Goal: Information Seeking & Learning: Learn about a topic

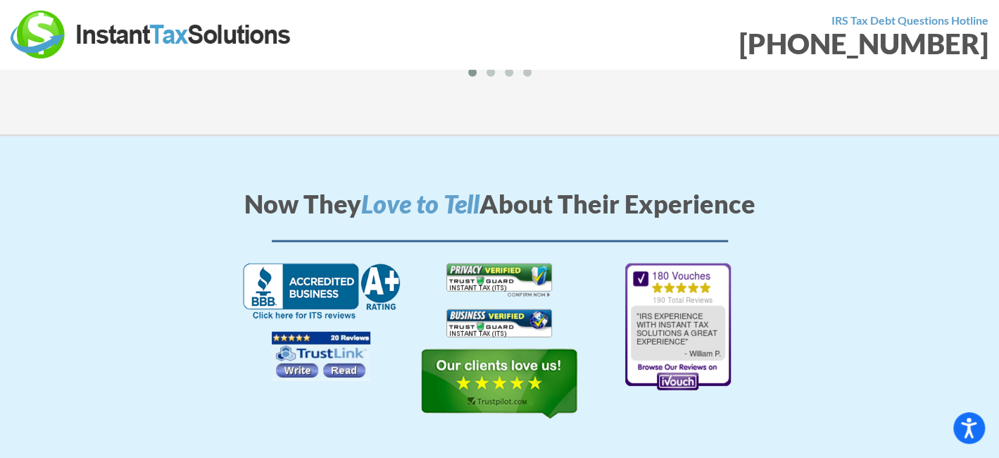
scroll to position [1831, 0]
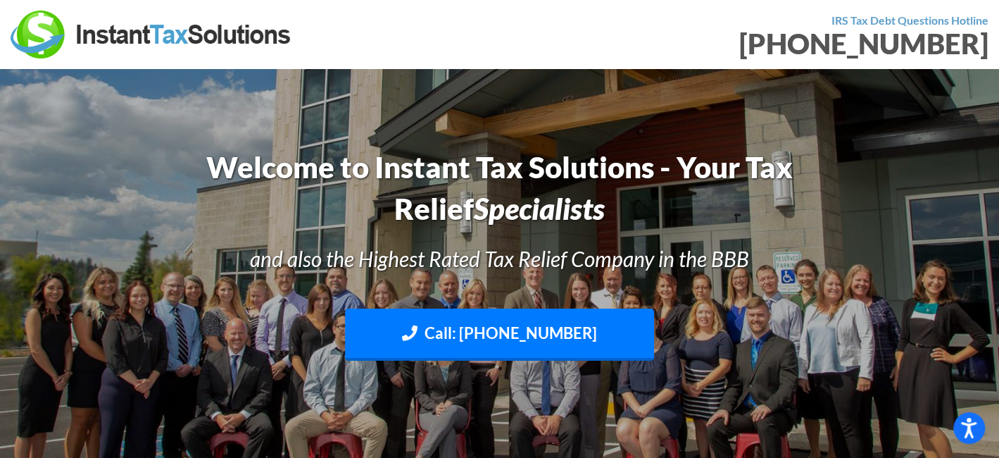
click at [49, 39] on img at bounding box center [152, 35] width 282 height 48
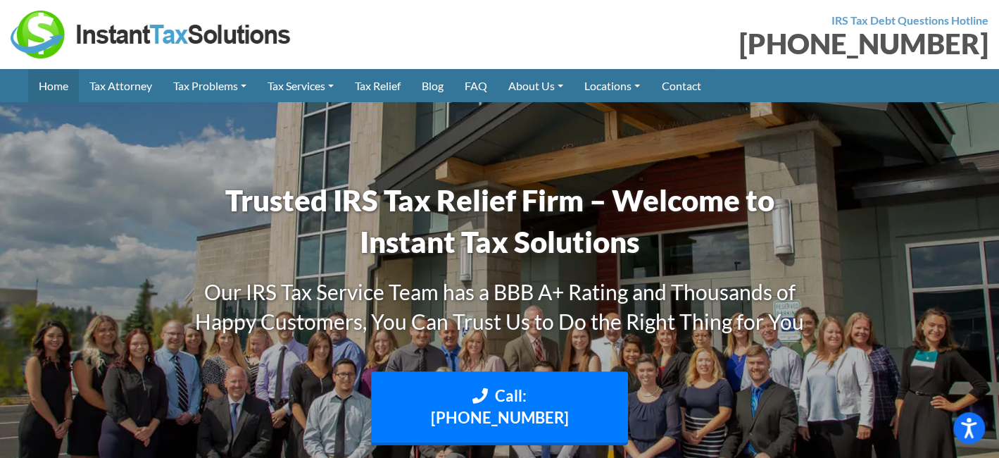
click at [49, 85] on link "Home" at bounding box center [53, 85] width 51 height 33
click at [389, 85] on link "Tax Relief" at bounding box center [377, 85] width 67 height 33
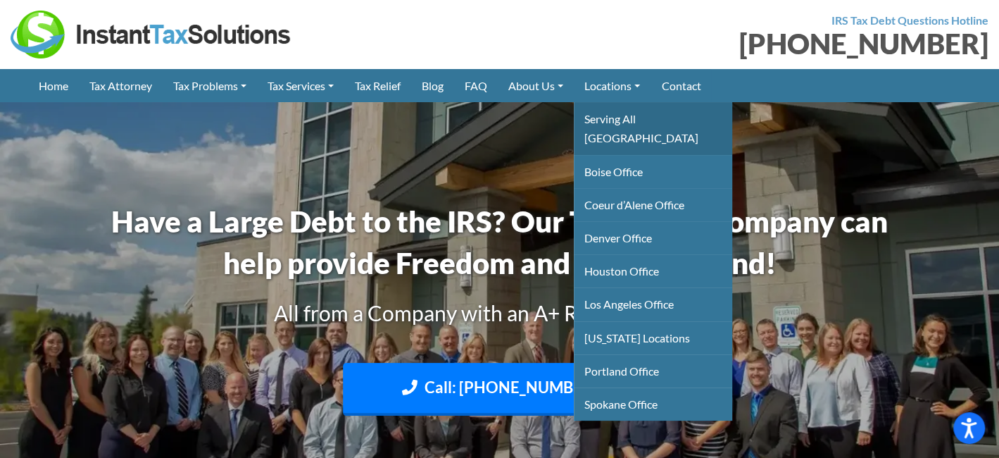
click at [648, 120] on link "Serving All [GEOGRAPHIC_DATA]" at bounding box center [653, 128] width 158 height 52
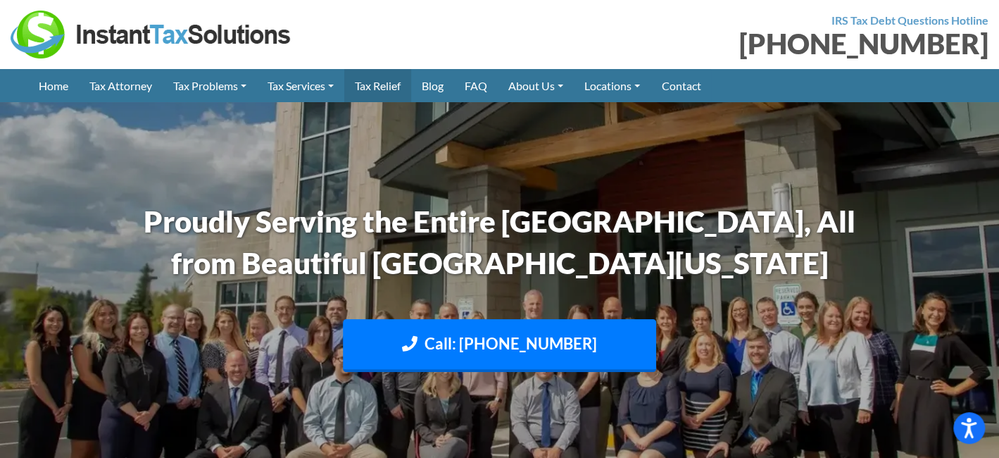
click at [387, 83] on link "Tax Relief" at bounding box center [377, 85] width 67 height 33
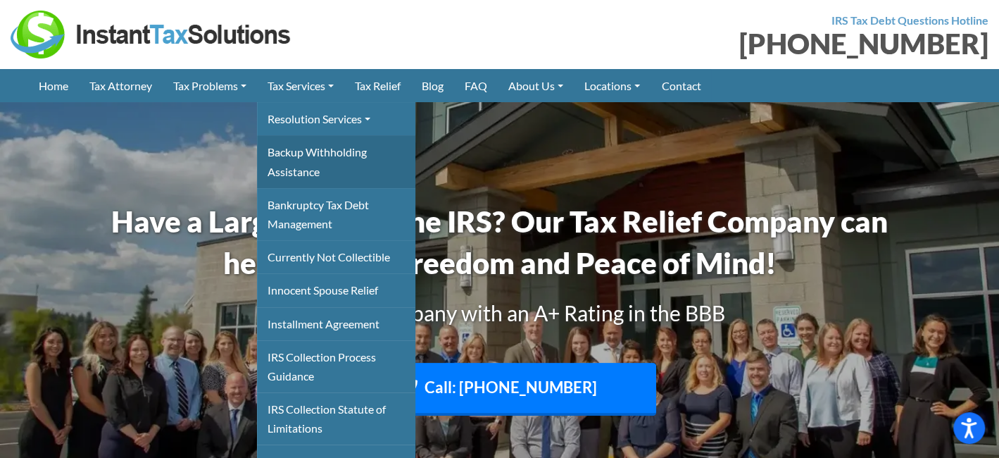
click at [316, 163] on link "Backup Withholding Assistance" at bounding box center [336, 161] width 158 height 52
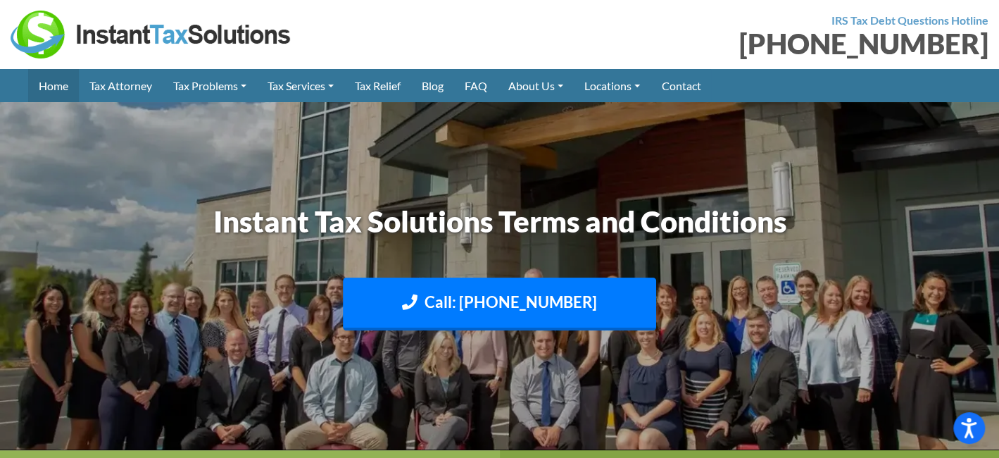
click at [48, 92] on link "Home" at bounding box center [53, 85] width 51 height 33
